Goal: Navigation & Orientation: Find specific page/section

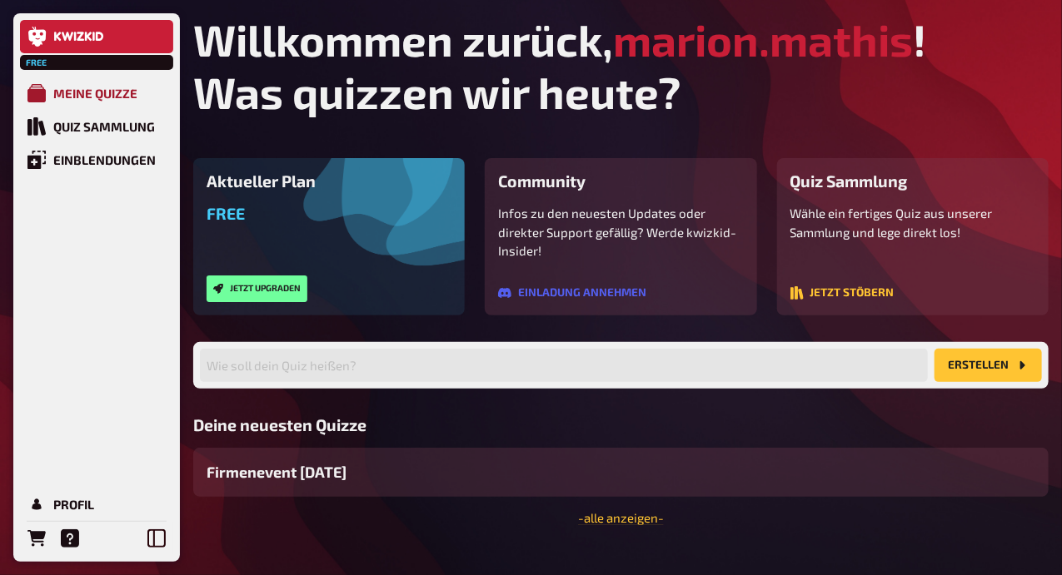
click at [100, 90] on div "Meine Quizze" at bounding box center [95, 93] width 84 height 15
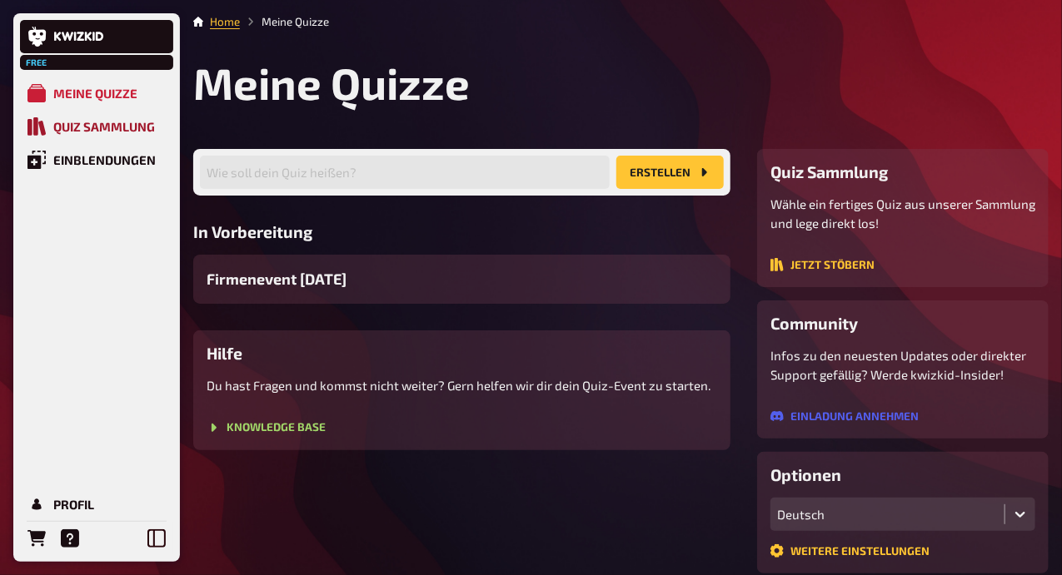
click at [99, 121] on div "Quiz Sammlung" at bounding box center [104, 126] width 102 height 15
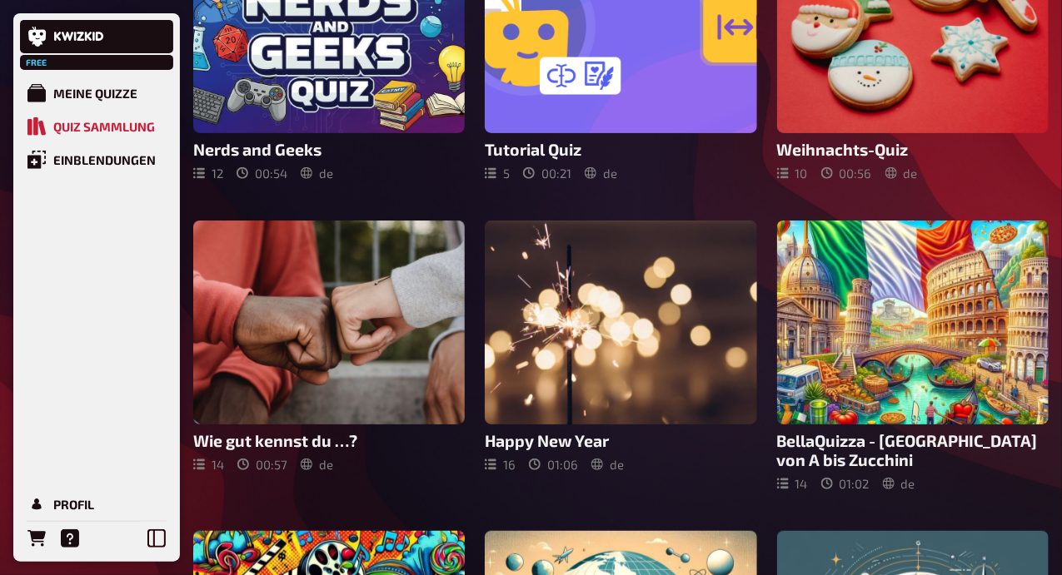
scroll to position [223, 0]
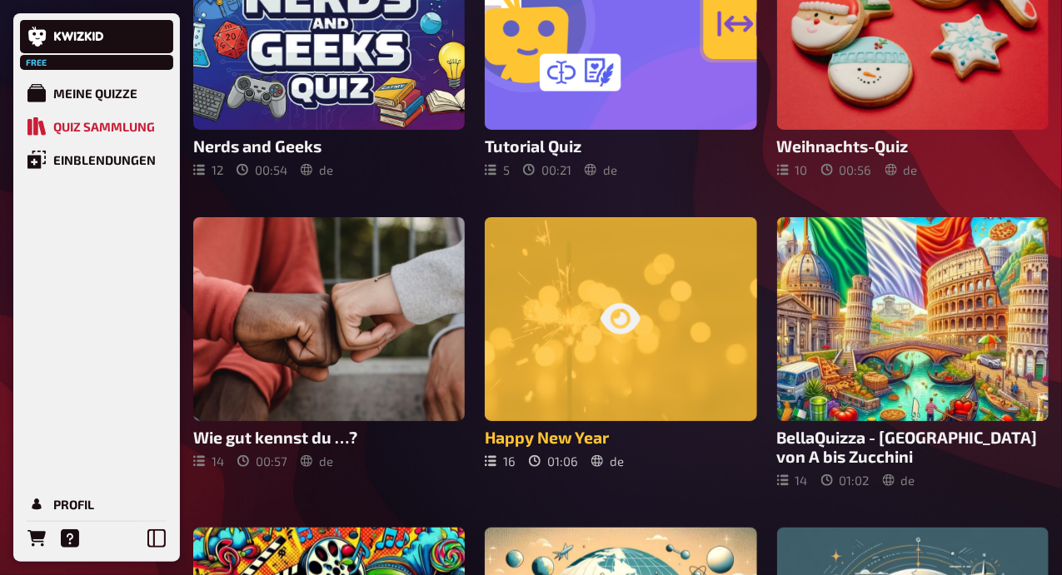
click at [697, 366] on div at bounding box center [620, 319] width 271 height 204
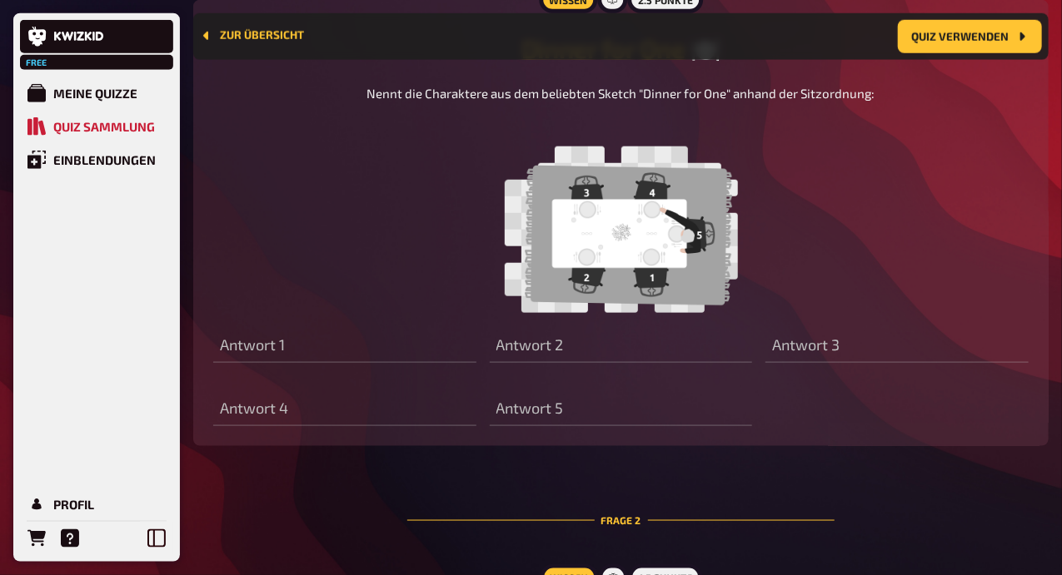
scroll to position [636, 0]
